Goal: Check status

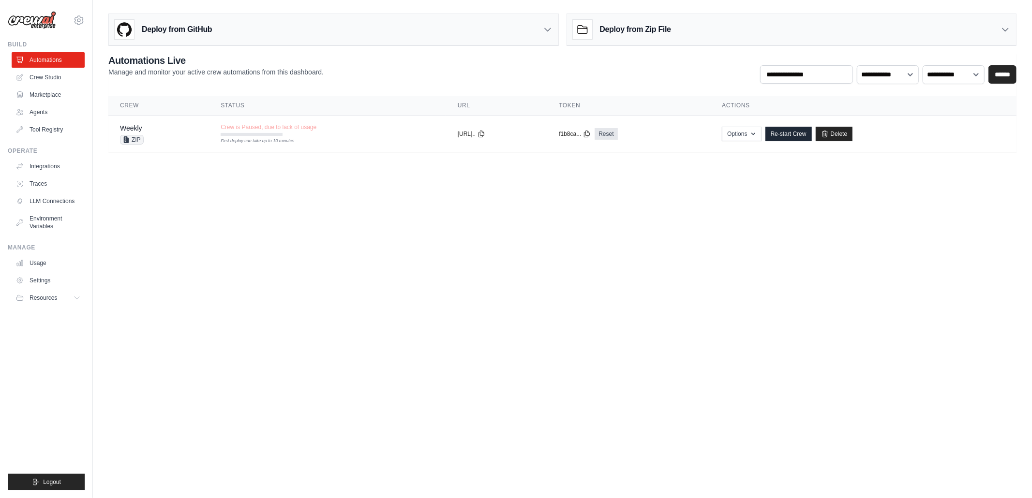
click at [382, 135] on td "Crew is Paused, due to lack of usage First deploy can take up to 10 minutes" at bounding box center [327, 130] width 237 height 28
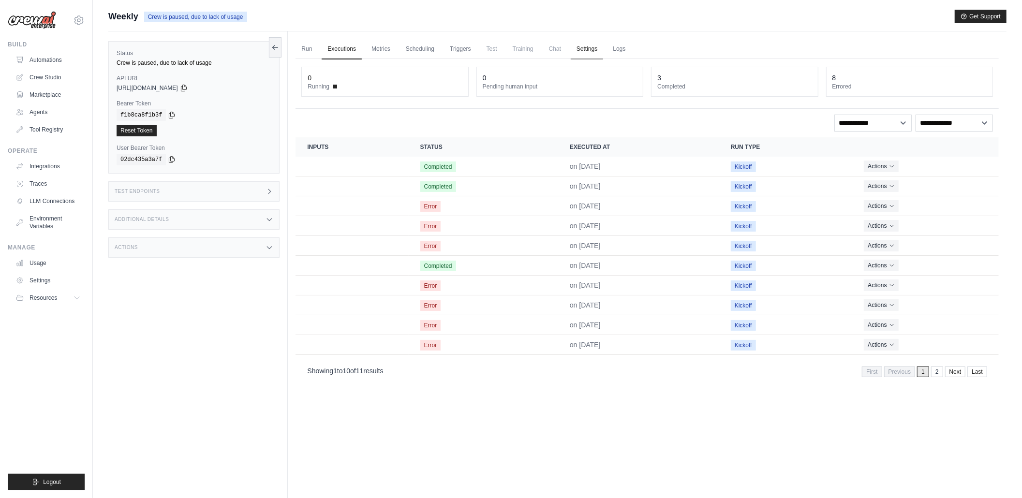
click at [590, 58] on link "Settings" at bounding box center [587, 49] width 32 height 20
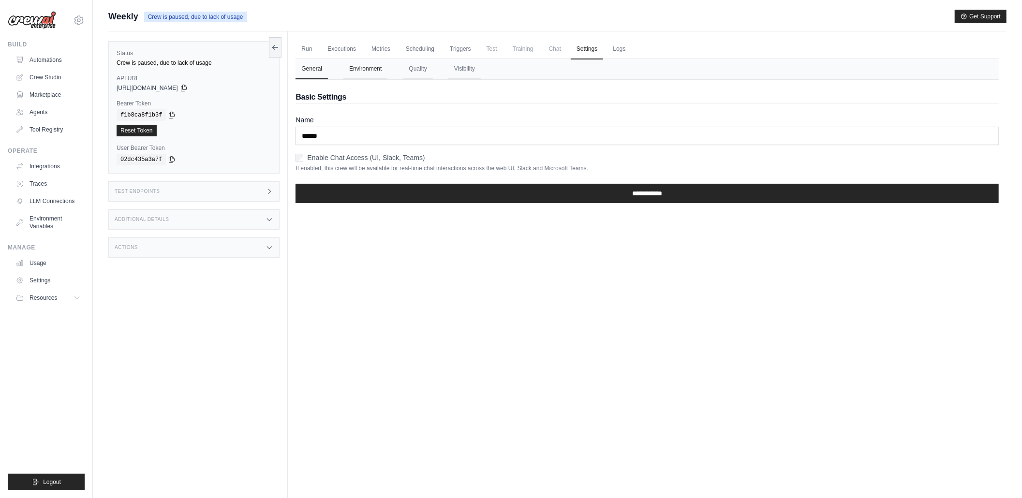
click at [371, 73] on button "Environment" at bounding box center [366, 69] width 44 height 20
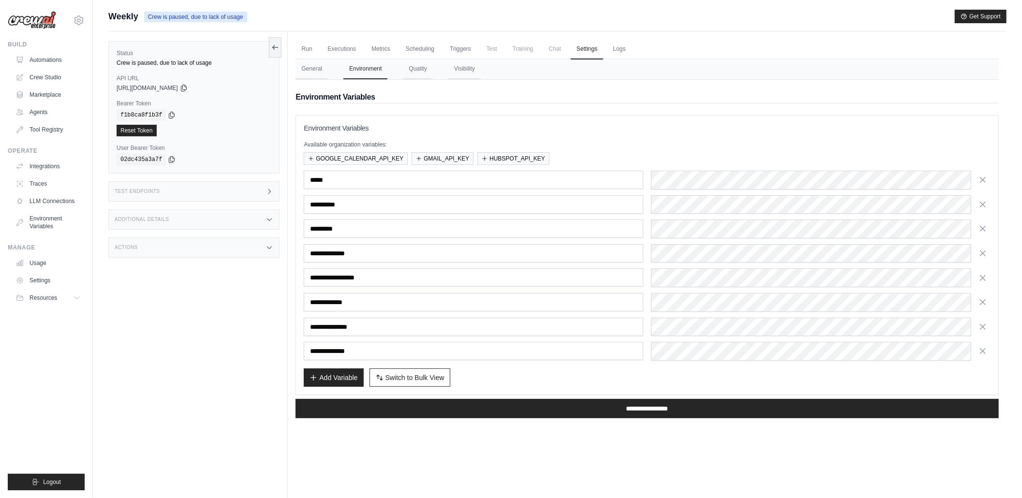
click at [685, 140] on div "**********" at bounding box center [647, 255] width 687 height 264
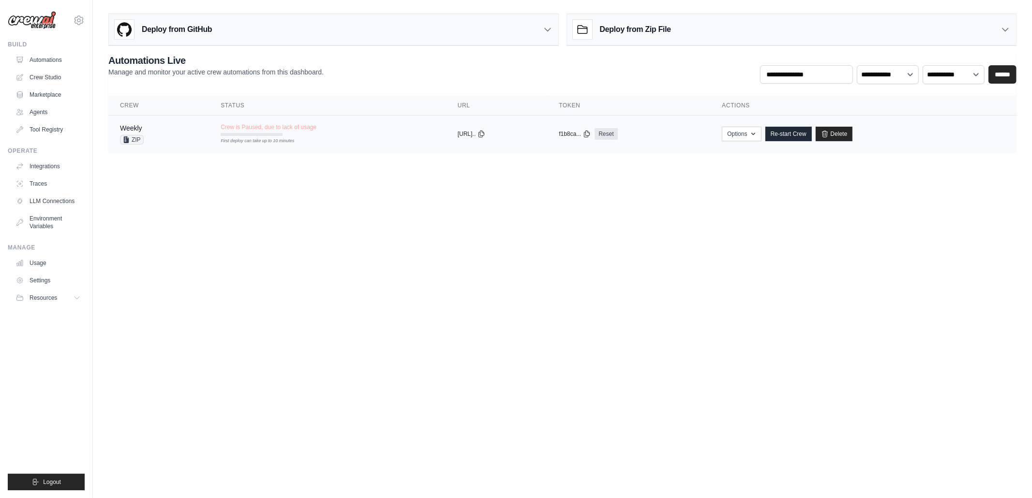
click at [192, 134] on td "Weekly ZIP" at bounding box center [158, 133] width 101 height 37
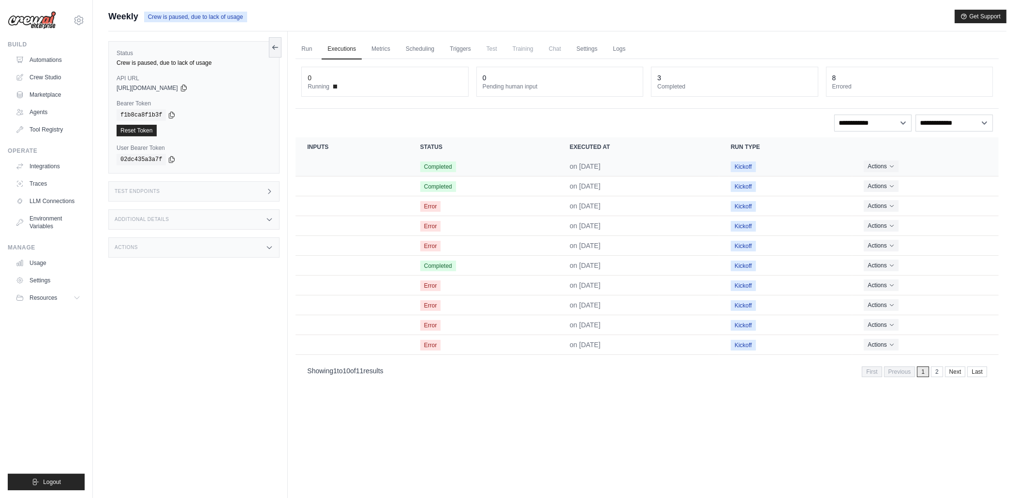
click at [482, 172] on td "Completed" at bounding box center [484, 167] width 150 height 20
click at [398, 169] on td "Crew executions table" at bounding box center [352, 167] width 113 height 20
click at [398, 182] on td "Crew executions table" at bounding box center [352, 186] width 113 height 20
click at [448, 177] on td "Completed" at bounding box center [484, 186] width 150 height 20
click at [874, 168] on button "Actions" at bounding box center [881, 166] width 34 height 12
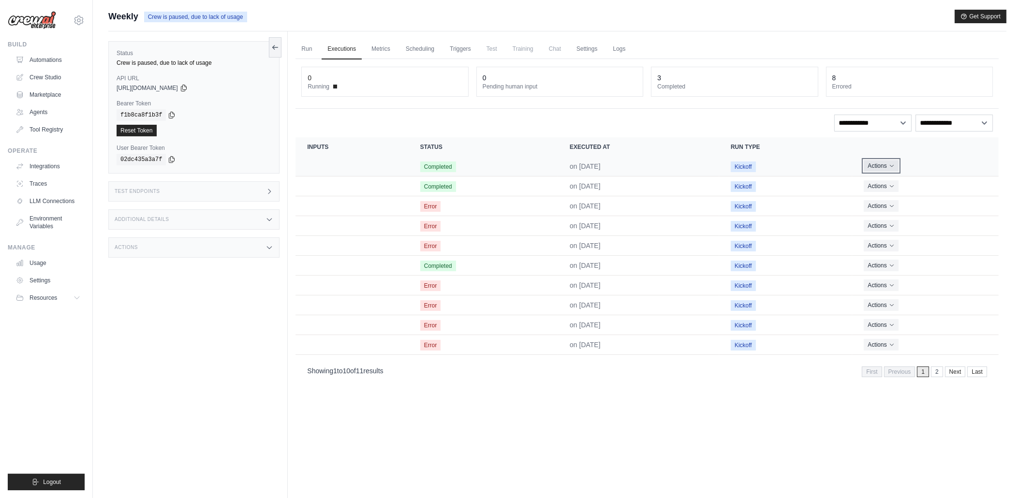
click at [884, 161] on button "Actions" at bounding box center [881, 166] width 34 height 12
click at [941, 178] on link "View Details" at bounding box center [957, 183] width 62 height 15
click at [873, 191] on button "Actions" at bounding box center [881, 186] width 34 height 12
click at [957, 204] on link "View Details" at bounding box center [957, 203] width 62 height 15
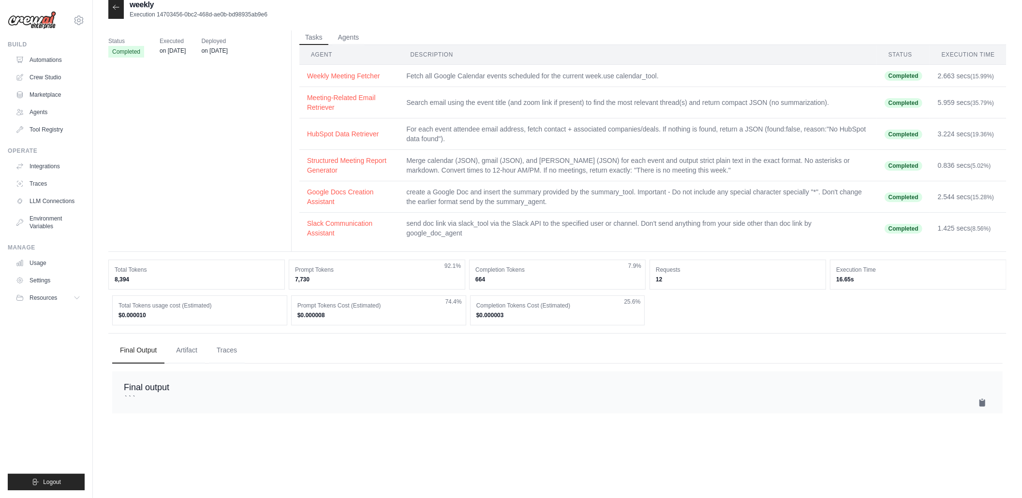
scroll to position [19, 0]
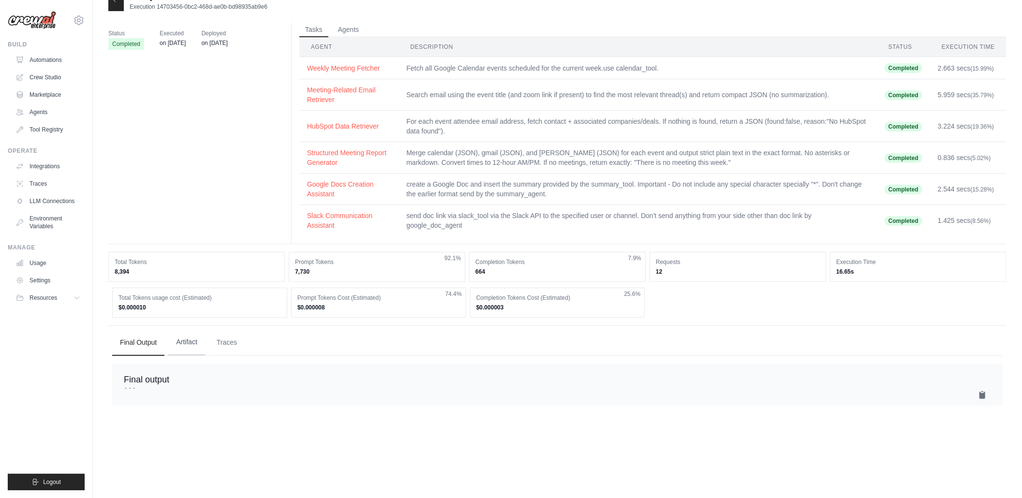
click at [192, 343] on button "Artifact" at bounding box center [186, 343] width 37 height 26
click at [229, 350] on button "Traces" at bounding box center [227, 343] width 36 height 26
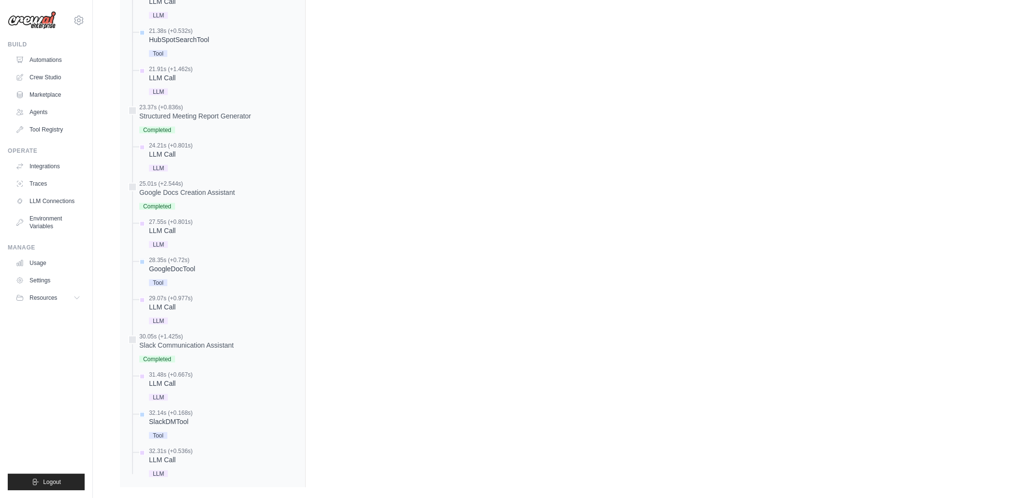
scroll to position [862, 0]
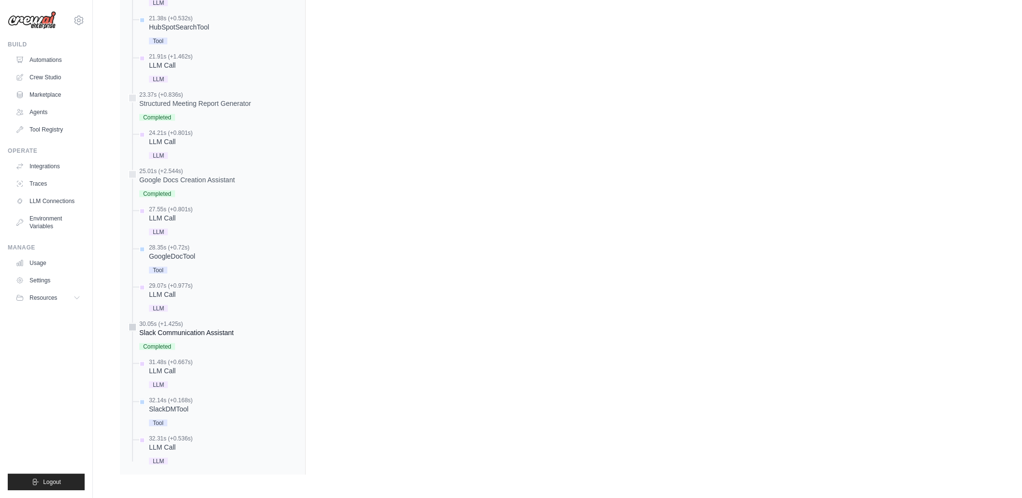
click at [218, 330] on div "Slack Communication Assistant" at bounding box center [186, 333] width 94 height 10
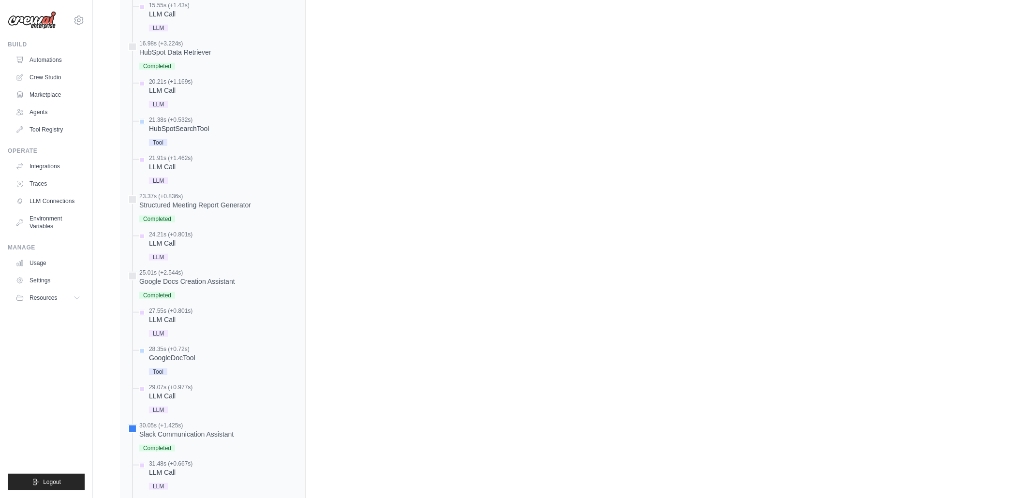
scroll to position [767, 0]
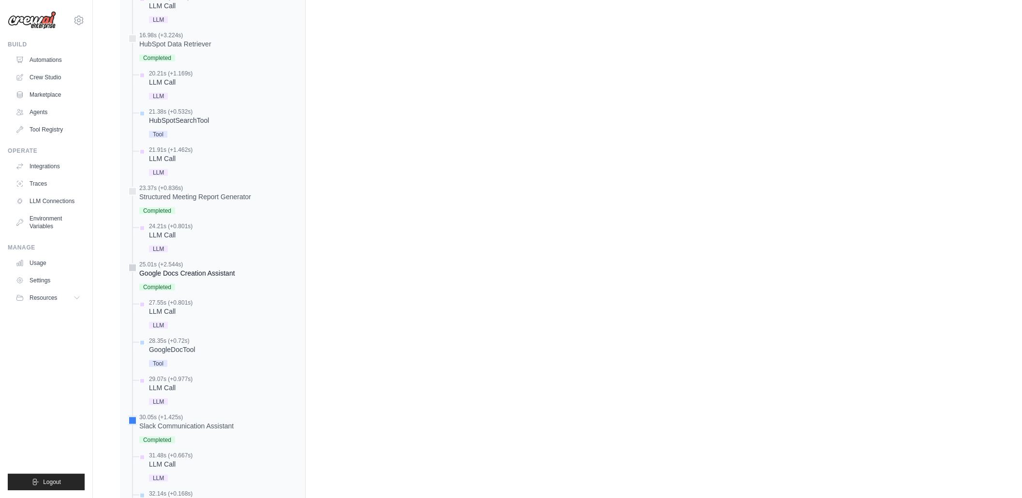
click at [133, 270] on div at bounding box center [132, 268] width 9 height 9
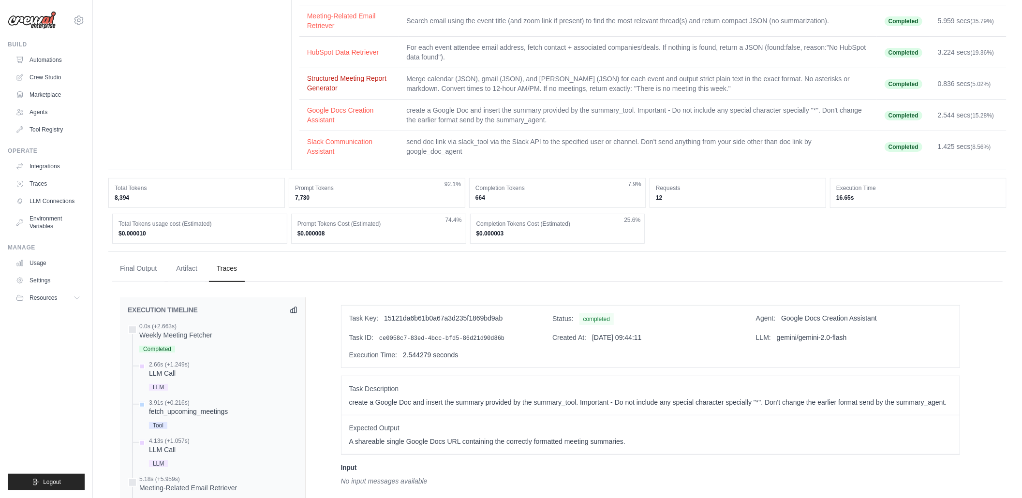
scroll to position [0, 0]
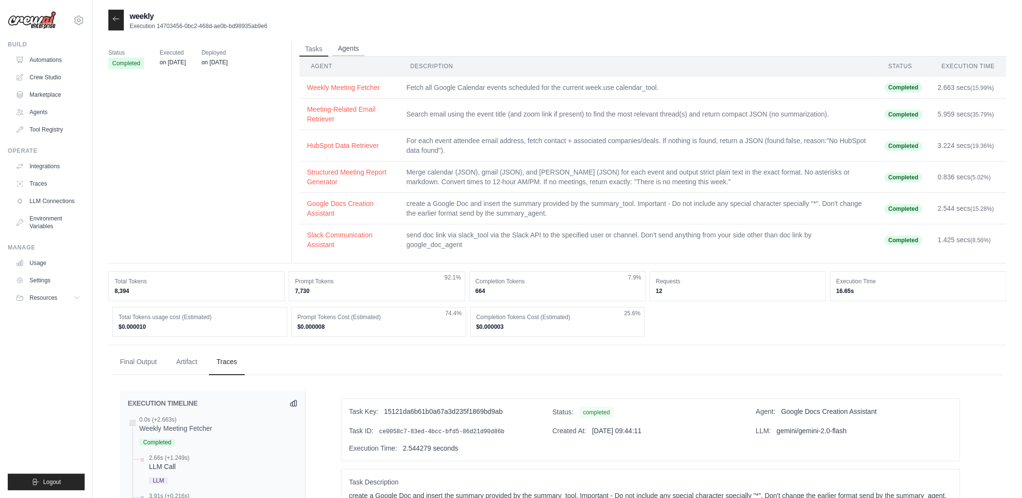
click at [353, 48] on button "Agents" at bounding box center [348, 49] width 33 height 15
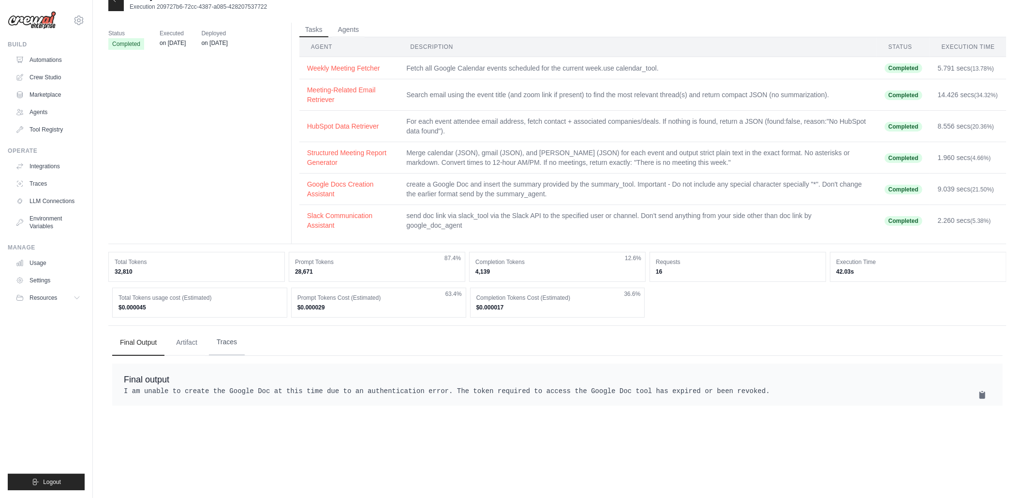
click at [229, 346] on button "Traces" at bounding box center [227, 343] width 36 height 26
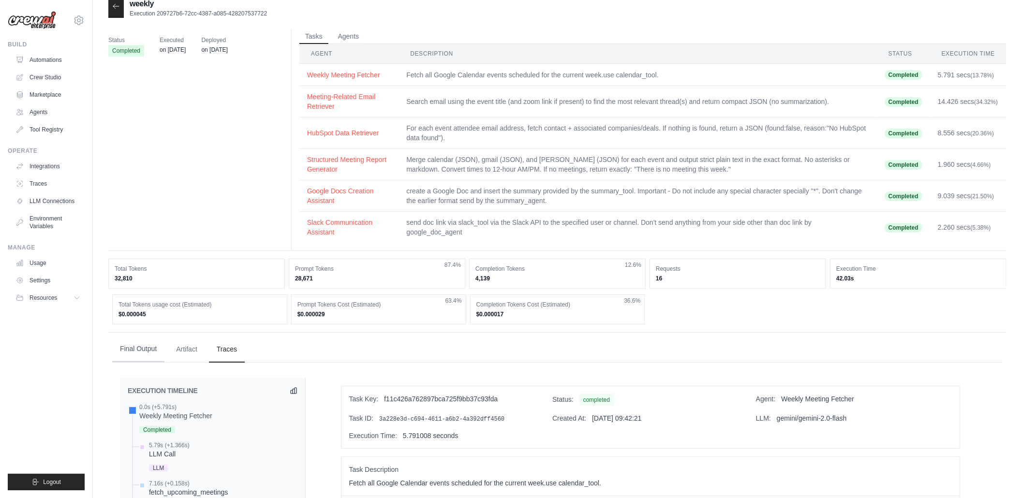
scroll to position [12, 0]
click at [138, 357] on button "Final Output" at bounding box center [138, 350] width 52 height 26
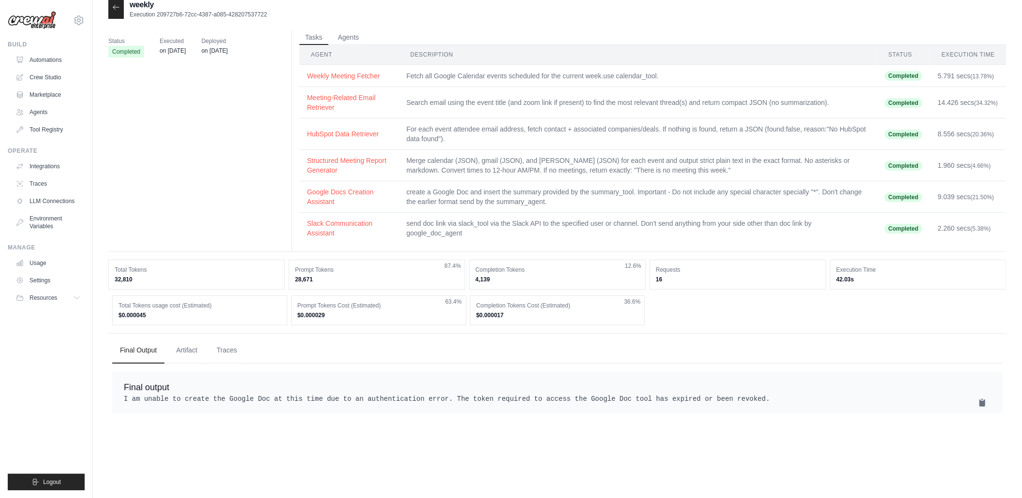
scroll to position [0, 0]
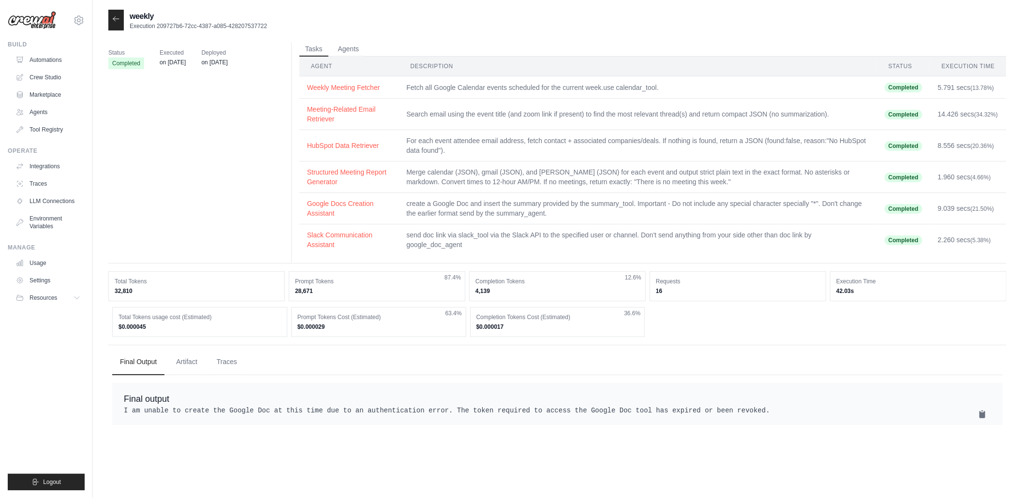
click at [119, 25] on div at bounding box center [115, 20] width 15 height 21
click at [117, 18] on icon at bounding box center [116, 18] width 6 height 4
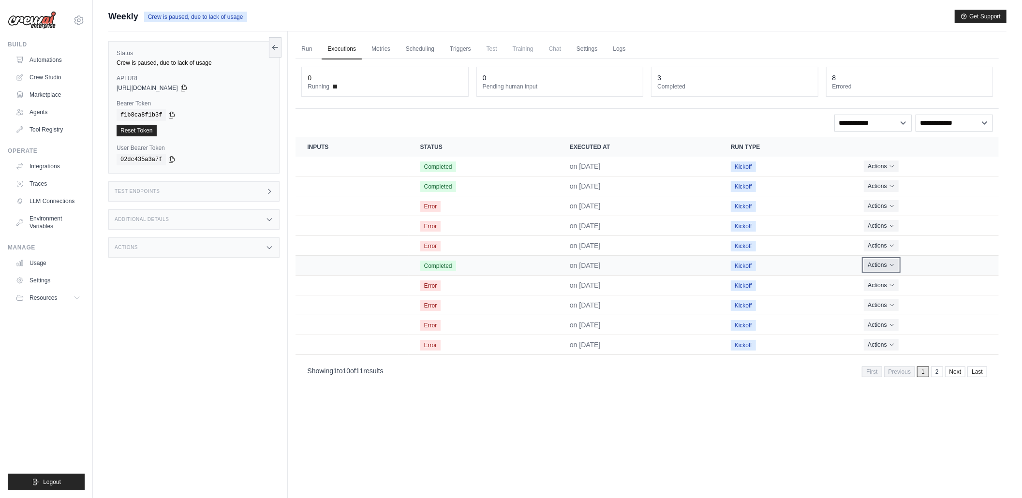
click at [881, 264] on button "Actions" at bounding box center [881, 265] width 34 height 12
click at [973, 283] on link "View Details" at bounding box center [957, 282] width 62 height 15
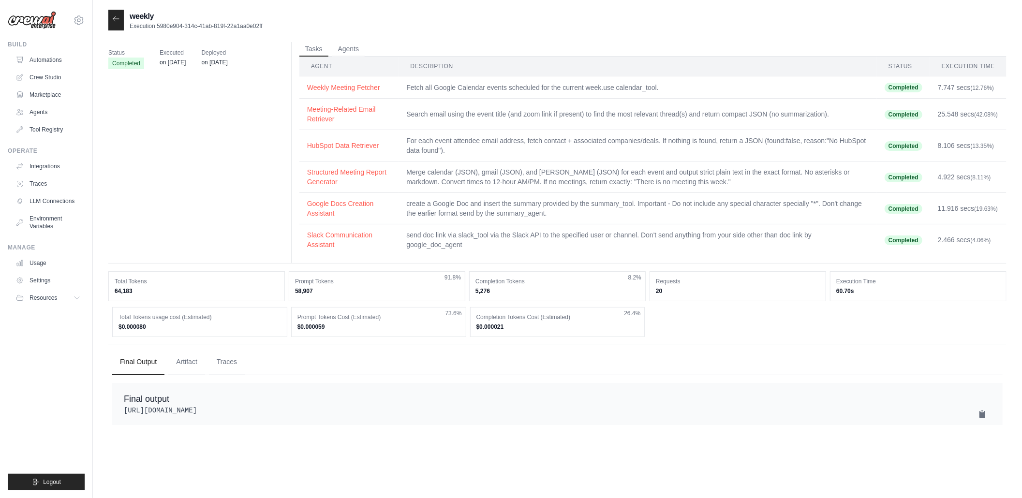
click at [235, 416] on pre "[URL][DOMAIN_NAME]" at bounding box center [558, 411] width 868 height 10
click at [234, 416] on pre "[URL][DOMAIN_NAME]" at bounding box center [558, 411] width 868 height 10
click at [242, 406] on div "Final output [URL][DOMAIN_NAME]" at bounding box center [557, 404] width 891 height 42
drag, startPoint x: 448, startPoint y: 410, endPoint x: 148, endPoint y: 414, distance: 300.0
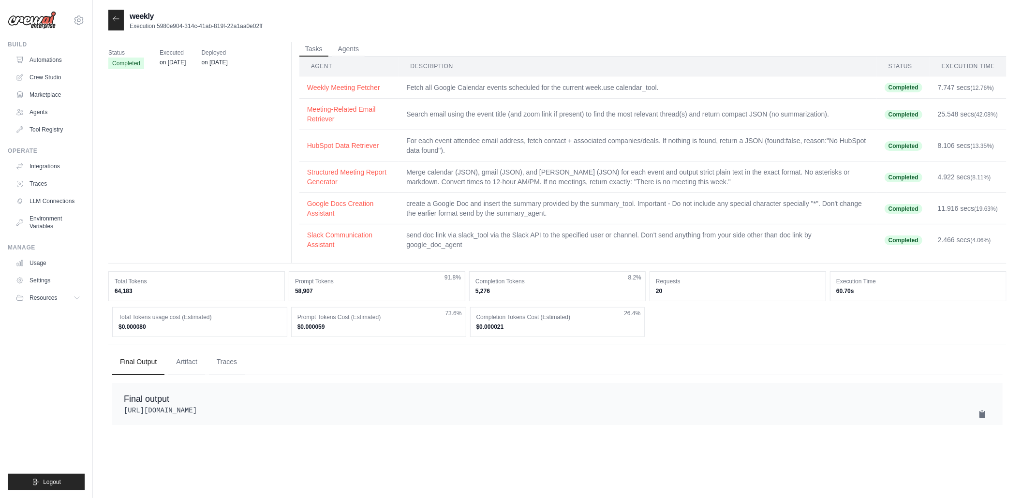
click at [148, 414] on pre "[URL][DOMAIN_NAME]" at bounding box center [558, 411] width 868 height 10
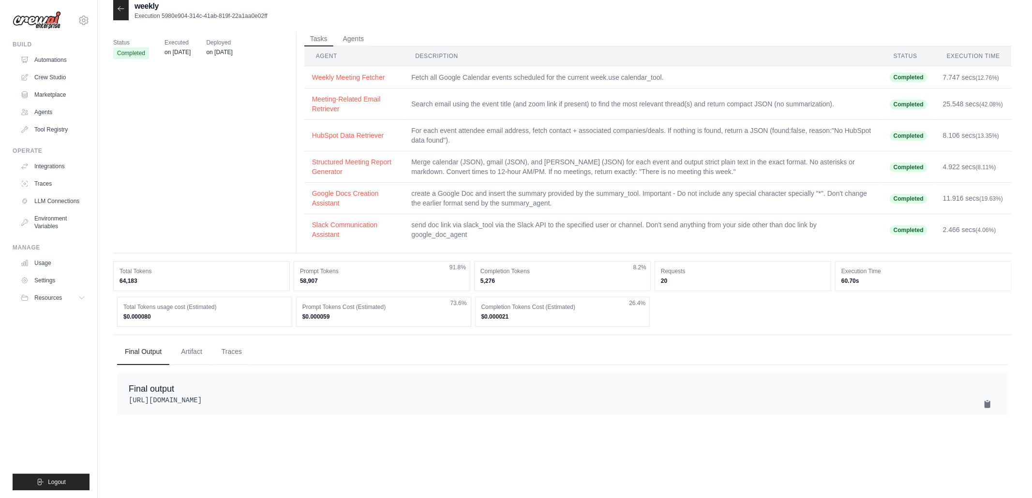
scroll to position [0, 0]
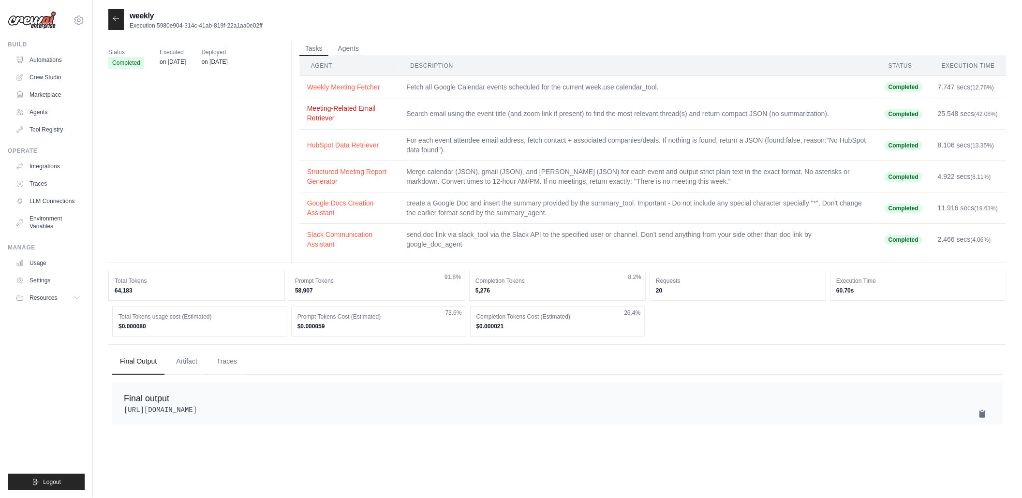
click at [351, 107] on button "Meeting-Related Email Retriever" at bounding box center [349, 113] width 84 height 19
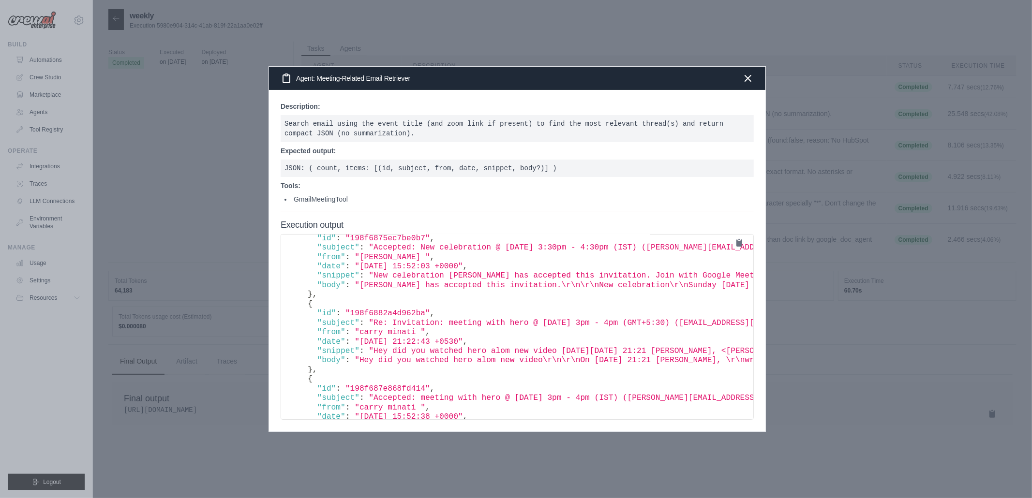
scroll to position [339, 0]
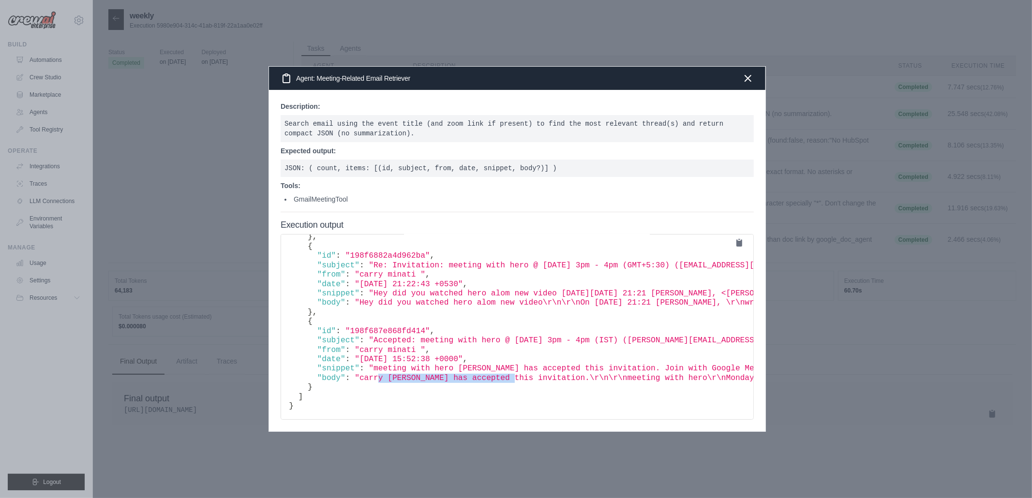
drag, startPoint x: 372, startPoint y: 372, endPoint x: 495, endPoint y: 370, distance: 122.9
click at [495, 374] on span ""carry [PERSON_NAME] has accepted this invitation.\r\n\r\nmeeting with hero\r\n…" at bounding box center [895, 378] width 1081 height 9
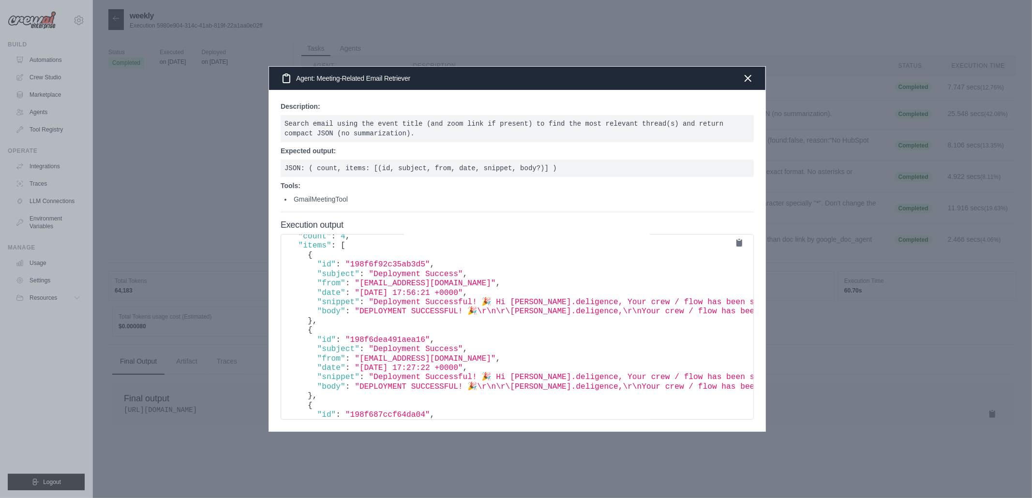
scroll to position [0, 0]
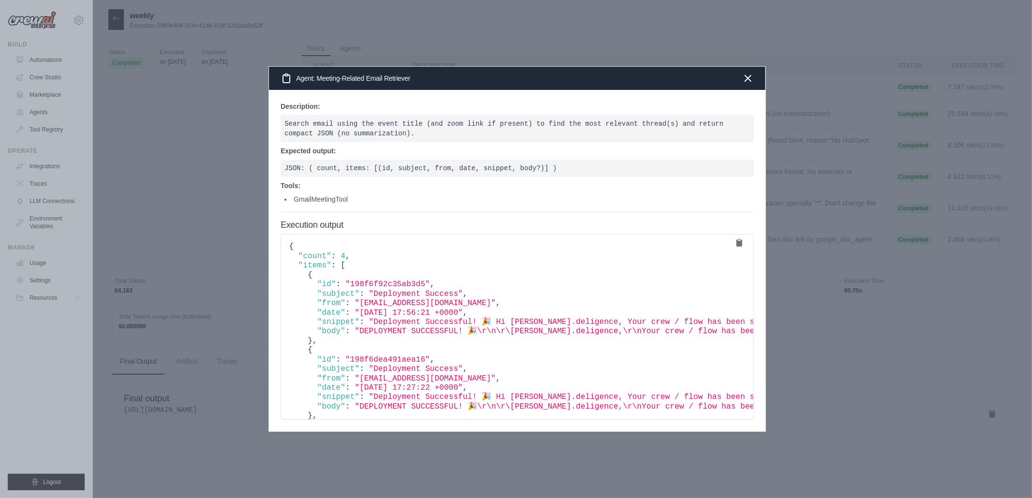
click at [379, 322] on span ""Deployment Successful! 🎉 Hi [PERSON_NAME].deligence, Your crew / flow has been…" at bounding box center [743, 322] width 748 height 9
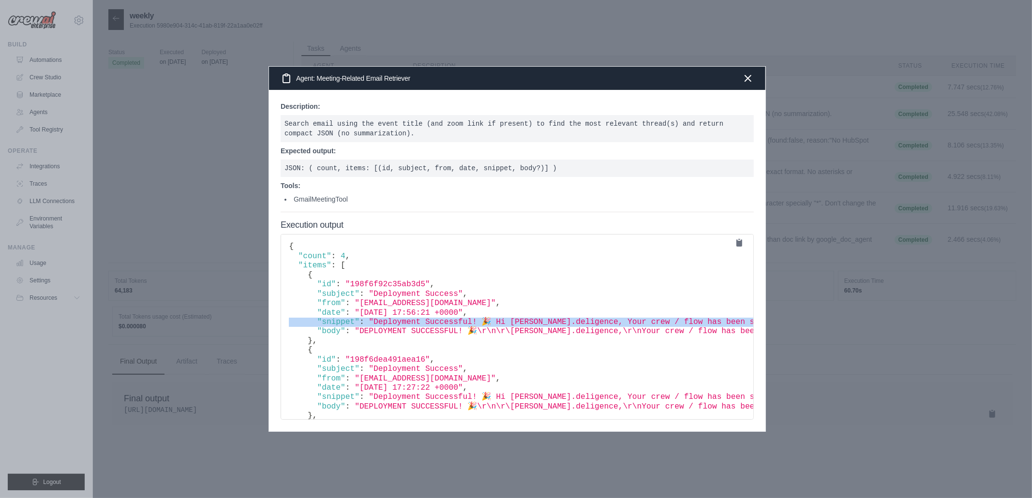
click at [379, 322] on span ""Deployment Successful! 🎉 Hi [PERSON_NAME].deligence, Your crew / flow has been…" at bounding box center [743, 322] width 748 height 9
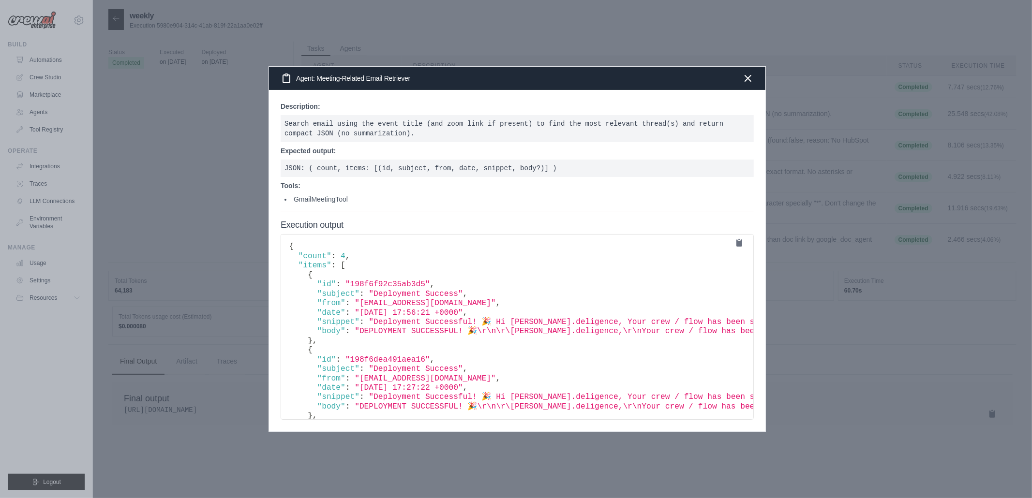
click at [384, 335] on span ""DEPLOYMENT SUCCESSFUL! 🎉\r\n\r\[PERSON_NAME].deligence,\r\nYour crew / flow ha…" at bounding box center [865, 331] width 1020 height 9
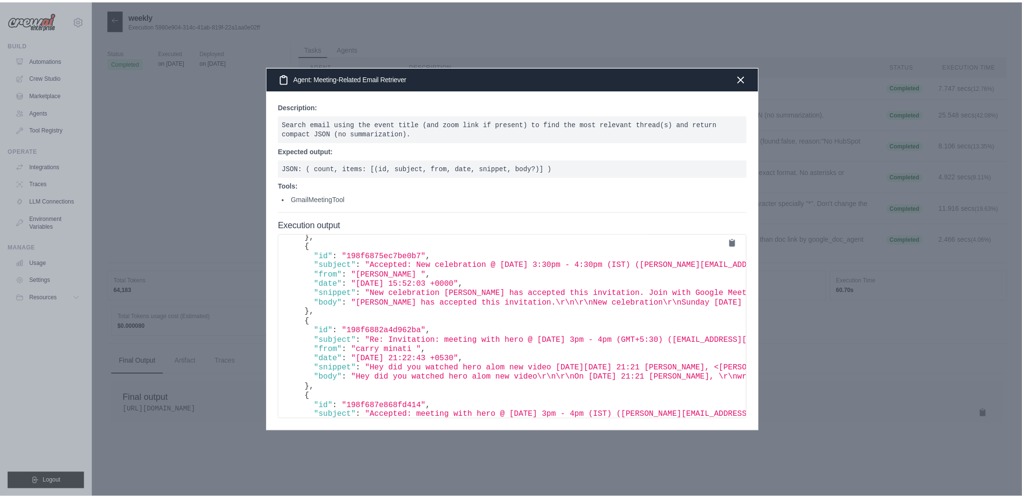
scroll to position [339, 0]
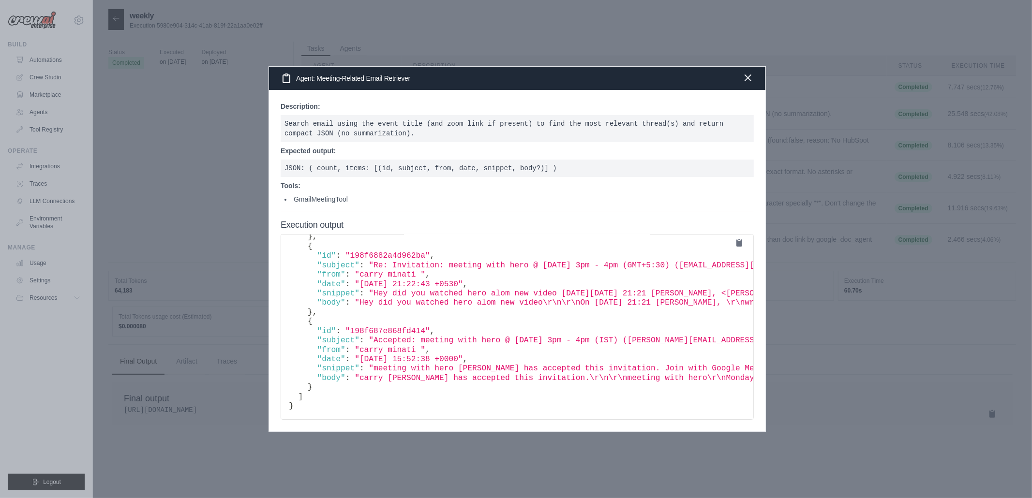
click at [749, 80] on icon "button" at bounding box center [748, 78] width 12 height 12
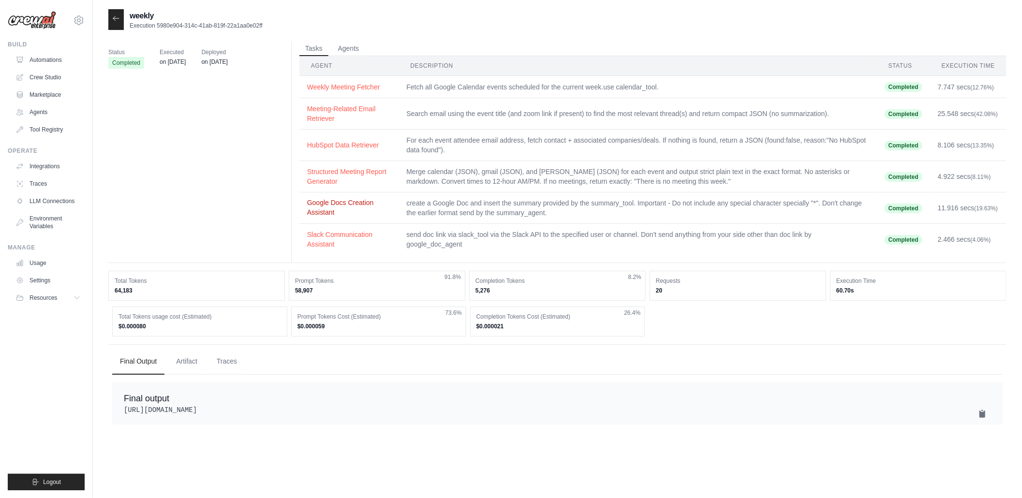
click at [320, 199] on button "Google Docs Creation Assistant" at bounding box center [349, 207] width 84 height 19
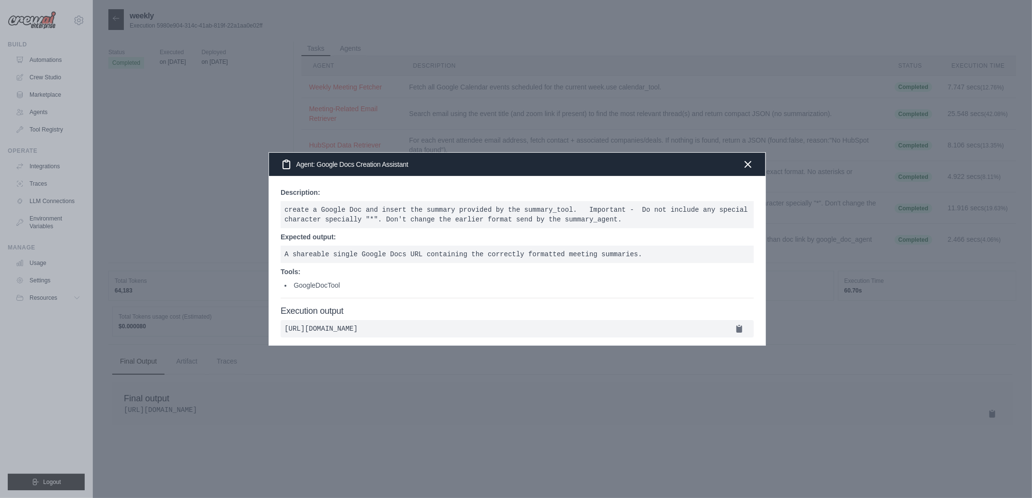
click at [343, 306] on h4 "Execution output" at bounding box center [517, 311] width 473 height 11
click at [332, 233] on strong "Expected output:" at bounding box center [308, 237] width 55 height 8
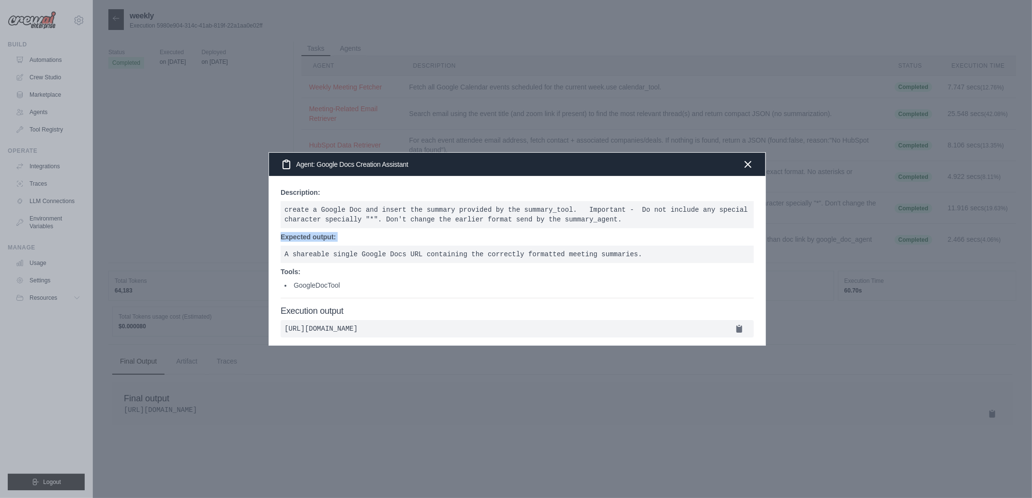
click at [332, 233] on strong "Expected output:" at bounding box center [308, 237] width 55 height 8
click at [312, 181] on div "Description: create a Google Doc and insert the summary provided by the summary…" at bounding box center [517, 261] width 496 height 170
drag, startPoint x: 623, startPoint y: 318, endPoint x: 641, endPoint y: 318, distance: 17.4
click at [628, 320] on pre "[URL][DOMAIN_NAME]" at bounding box center [517, 328] width 473 height 17
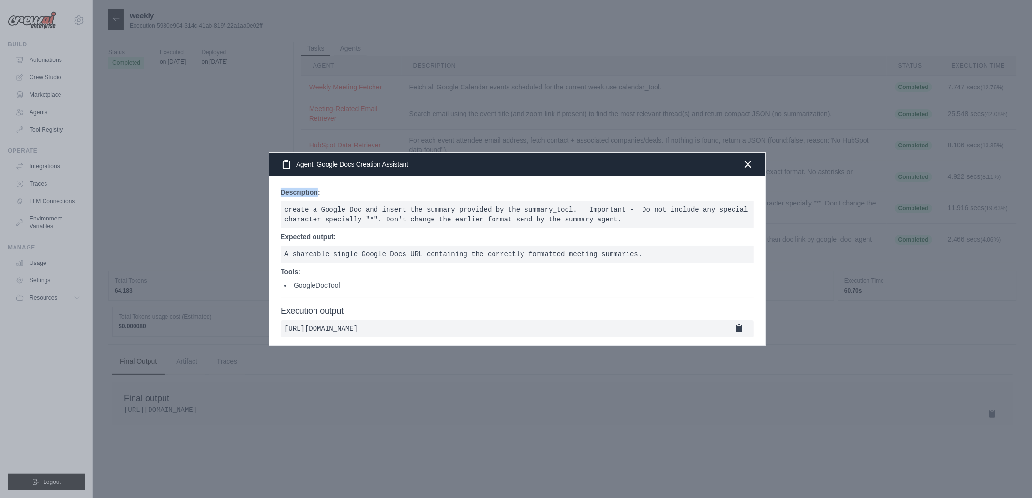
click at [738, 326] on icon at bounding box center [739, 328] width 6 height 7
click at [742, 158] on icon "button" at bounding box center [748, 164] width 12 height 12
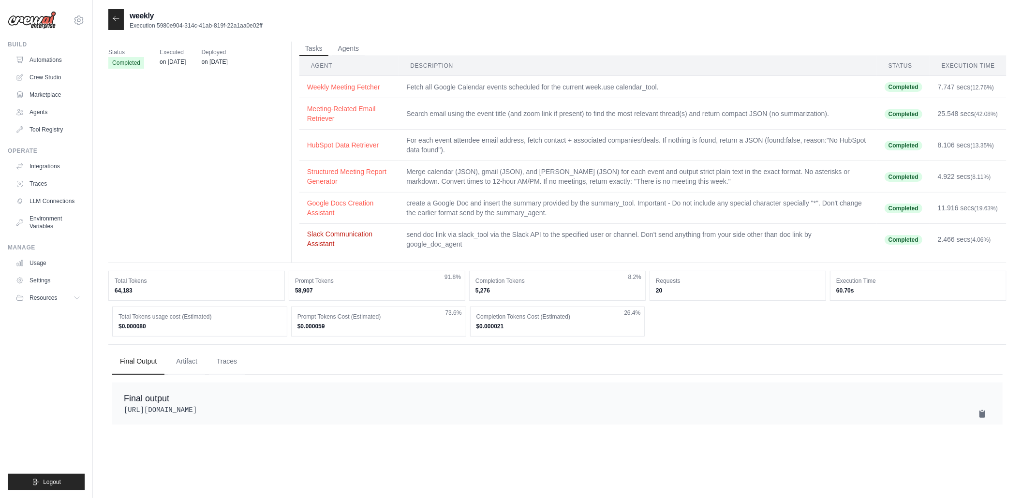
click at [318, 235] on button "Slack Communication Assistant" at bounding box center [349, 238] width 84 height 19
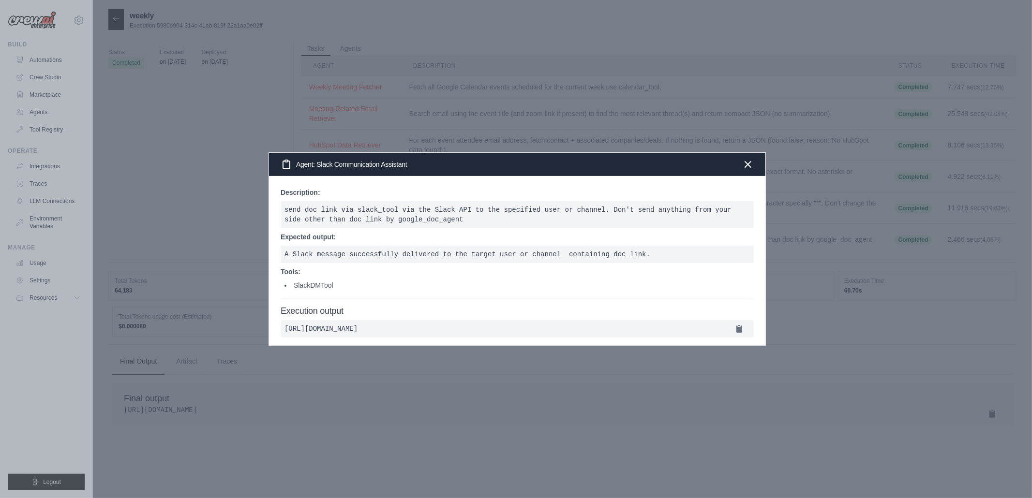
drag, startPoint x: 332, startPoint y: 330, endPoint x: 556, endPoint y: 321, distance: 224.7
click at [445, 320] on pre "[URL][DOMAIN_NAME]" at bounding box center [517, 328] width 473 height 17
click at [736, 325] on icon at bounding box center [739, 328] width 6 height 7
click at [523, 267] on p "Tools:" at bounding box center [517, 272] width 473 height 10
drag, startPoint x: 675, startPoint y: 249, endPoint x: 351, endPoint y: 271, distance: 325.5
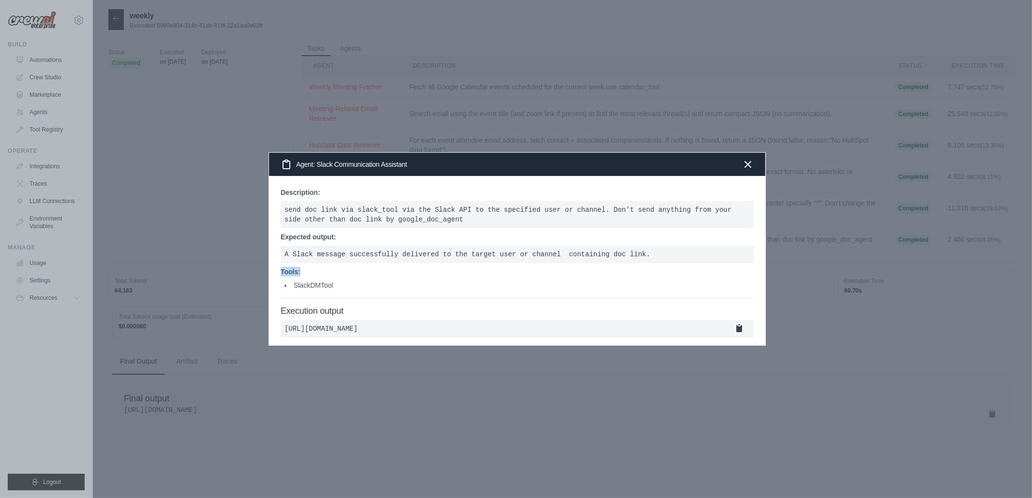
click at [351, 271] on div "Description: send doc link via slack_tool via the Slack API to the specified us…" at bounding box center [517, 243] width 473 height 111
click at [351, 270] on p "Tools:" at bounding box center [517, 272] width 473 height 10
click at [362, 220] on pre "send doc link via slack_tool via the Slack API to the specified user or channel…" at bounding box center [517, 214] width 473 height 27
click at [369, 217] on pre "send doc link via slack_tool via the Slack API to the specified user or channel…" at bounding box center [517, 214] width 473 height 27
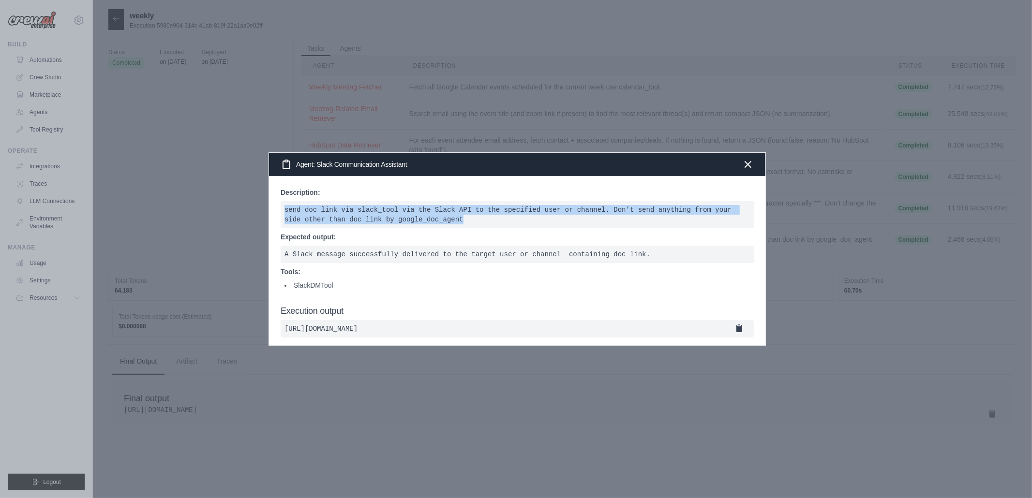
click at [369, 217] on pre "send doc link via slack_tool via the Slack API to the specified user or channel…" at bounding box center [517, 214] width 473 height 27
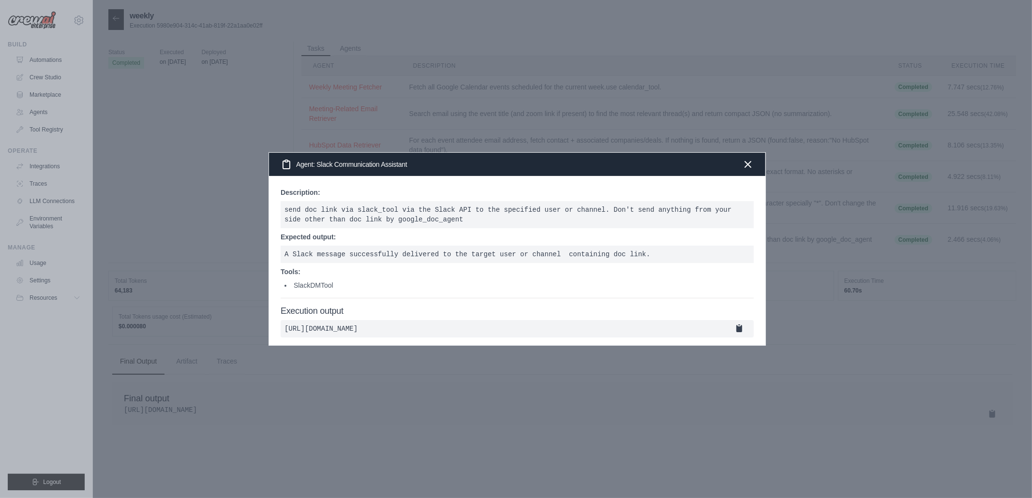
click at [453, 246] on pre "A Slack message successfully delivered to the target user or channel containing…" at bounding box center [517, 254] width 473 height 17
click at [742, 158] on icon "button" at bounding box center [748, 164] width 12 height 12
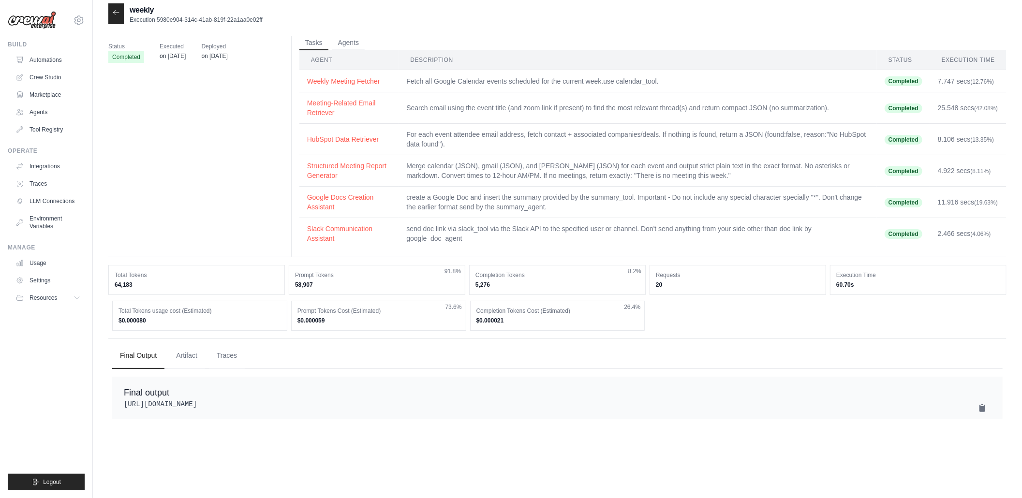
scroll to position [19, 0]
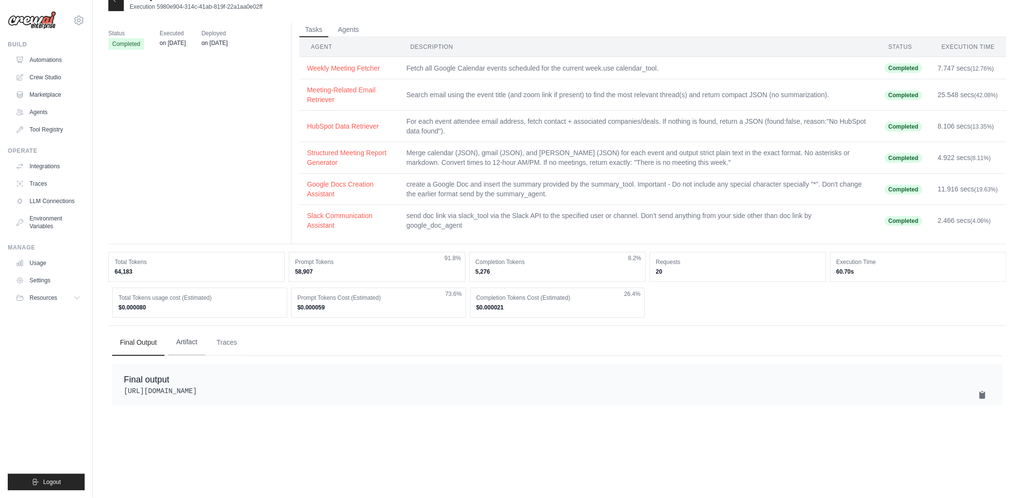
click at [187, 352] on button "Artifact" at bounding box center [186, 343] width 37 height 26
click at [140, 352] on button "Final Output" at bounding box center [138, 343] width 52 height 26
click at [190, 349] on button "Artifact" at bounding box center [186, 343] width 37 height 26
click at [234, 352] on button "Traces" at bounding box center [227, 343] width 36 height 26
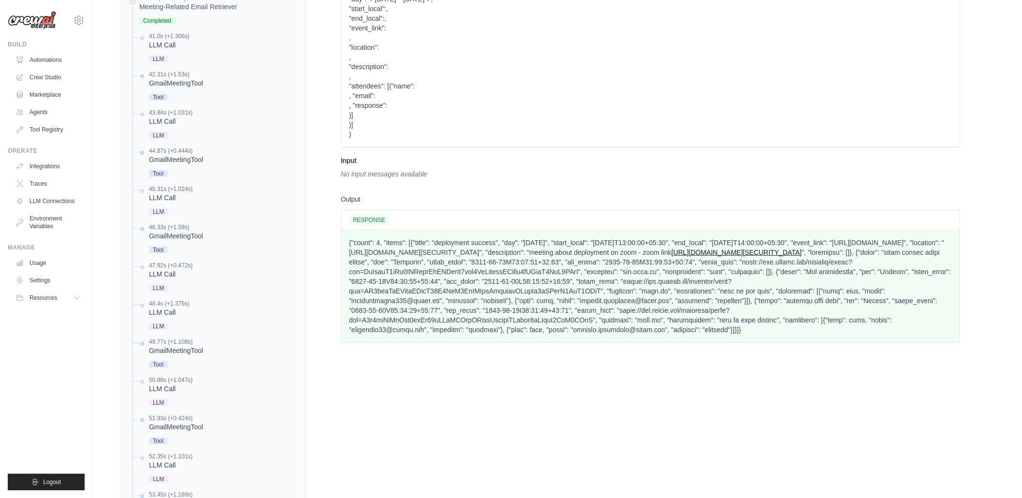
scroll to position [588, 0]
